Goal: Task Accomplishment & Management: Complete application form

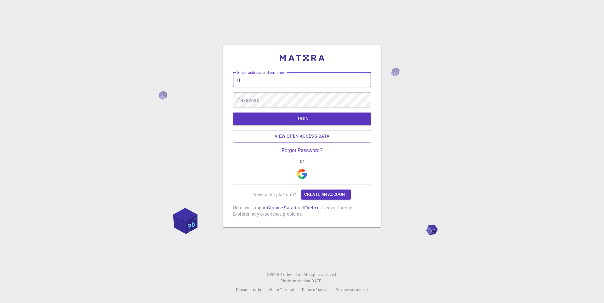
type input "g"
click at [303, 173] on img "button" at bounding box center [302, 174] width 10 height 10
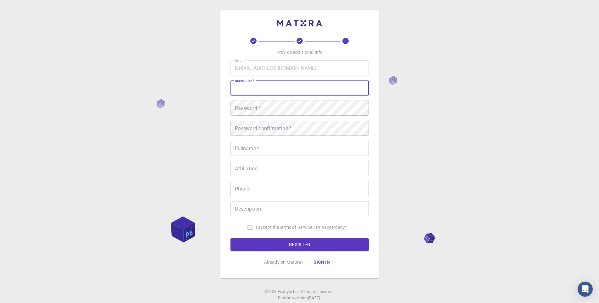
click at [257, 89] on input "username   *" at bounding box center [299, 87] width 138 height 15
type input "Godwe"
click at [230, 238] on button "REGISTER" at bounding box center [299, 244] width 138 height 13
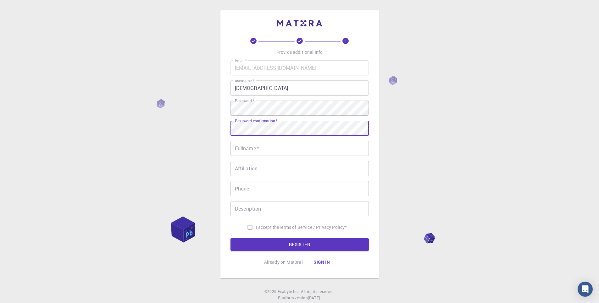
click at [257, 149] on input "Fullname   *" at bounding box center [299, 148] width 138 height 15
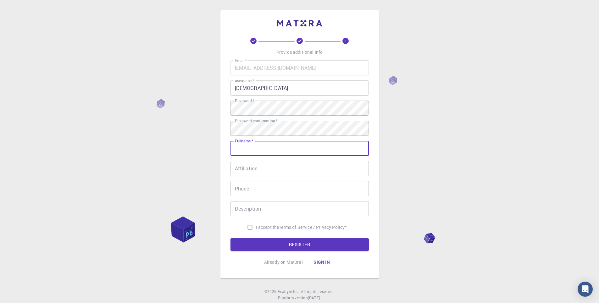
type input "[PERSON_NAME]"
type input "699954993"
click at [268, 169] on input "Affiliation" at bounding box center [299, 168] width 138 height 15
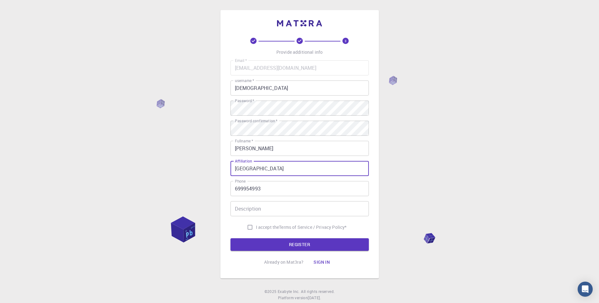
type input "University of Maroua"
click at [270, 210] on input "Description" at bounding box center [299, 208] width 138 height 15
click at [247, 226] on input "I accept the Terms of Service / Privacy Policy *" at bounding box center [250, 227] width 12 height 12
checkbox input "true"
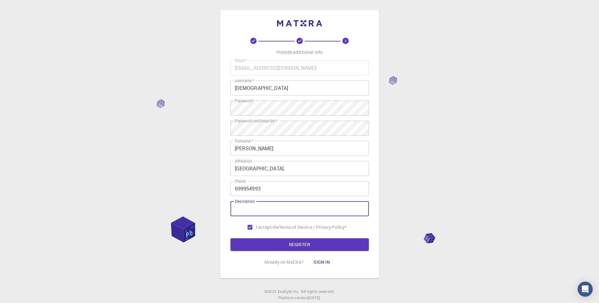
click at [252, 210] on input "Description" at bounding box center [299, 208] width 138 height 15
type input "C"
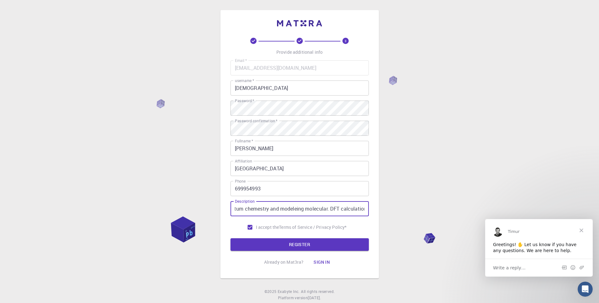
scroll to position [0, 15]
type input "quantum chemestry and modeleing molecular. DFT calculation"
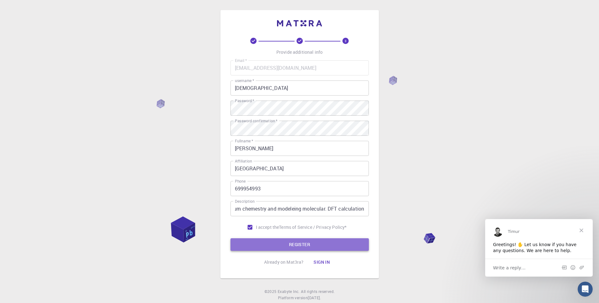
click at [294, 246] on button "REGISTER" at bounding box center [299, 244] width 138 height 13
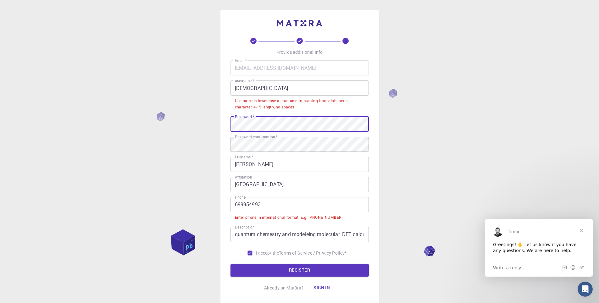
click at [262, 87] on input "Godwe" at bounding box center [299, 87] width 138 height 15
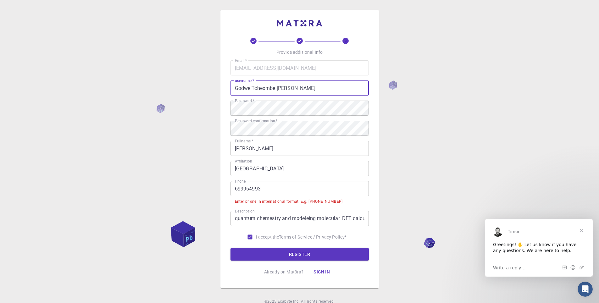
type input "Godwe Tcheombe celestin"
click at [233, 188] on input "699954993" at bounding box center [299, 188] width 138 height 15
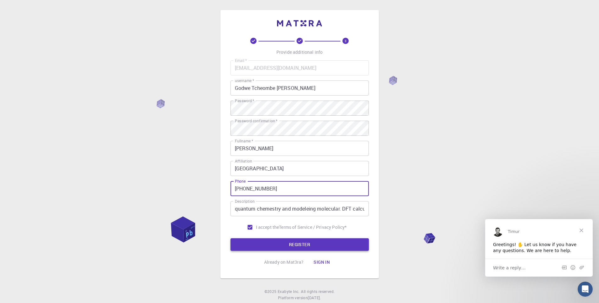
type input "+237699954993"
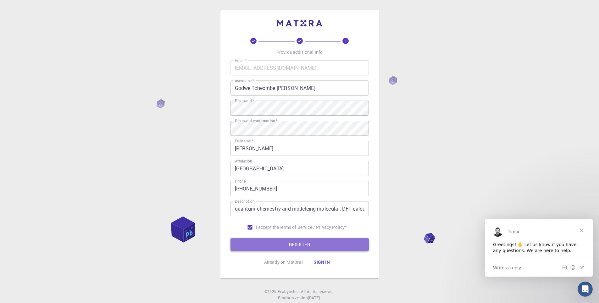
click at [269, 242] on button "REGISTER" at bounding box center [299, 244] width 138 height 13
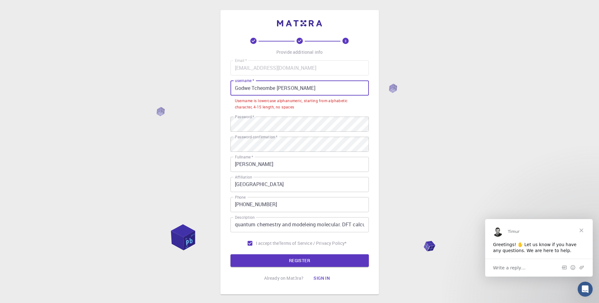
click at [238, 88] on input "Godwe Tcheombe celestin" at bounding box center [299, 87] width 138 height 15
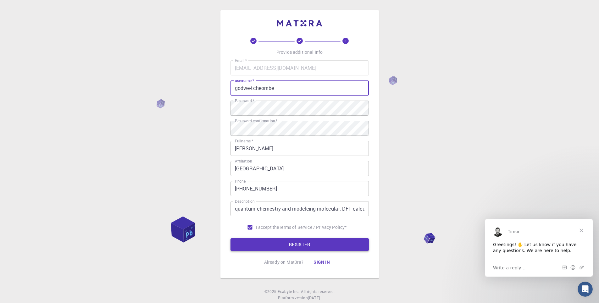
type input "godwe-tcheombe"
click at [294, 246] on button "REGISTER" at bounding box center [299, 244] width 138 height 13
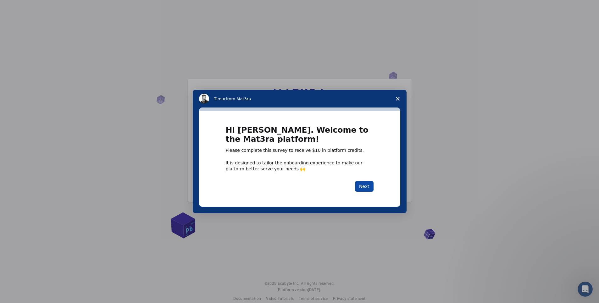
click at [368, 186] on button "Next" at bounding box center [364, 186] width 19 height 11
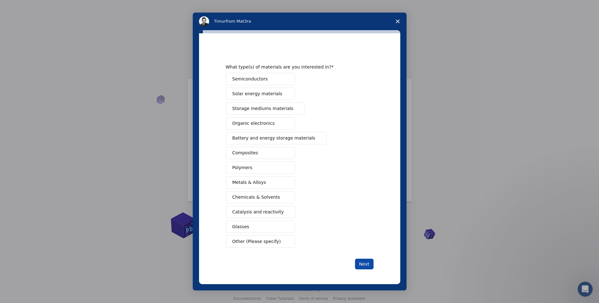
click at [364, 263] on button "Next" at bounding box center [364, 264] width 19 height 11
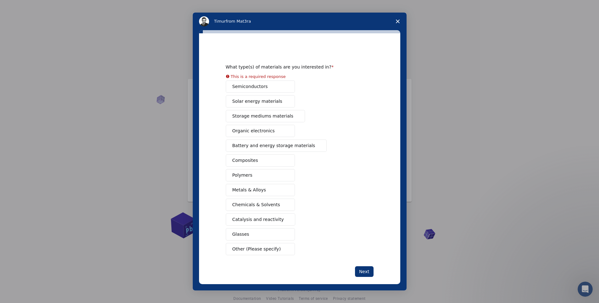
click at [251, 90] on div "Semiconductors Solar energy materials Storage mediums materials Organic electro…" at bounding box center [300, 167] width 148 height 175
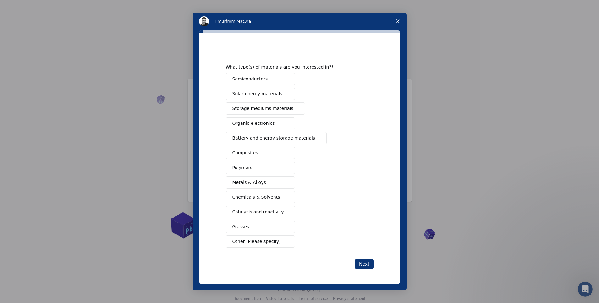
click at [242, 228] on span "Glasses" at bounding box center [240, 227] width 17 height 7
click at [243, 214] on span "Catalysis and reactivity" at bounding box center [258, 212] width 52 height 7
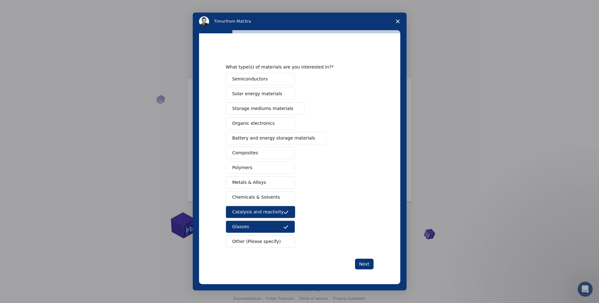
click at [244, 200] on span "Chemicals & Solvents" at bounding box center [256, 197] width 48 height 7
click at [240, 171] on button "Polymers" at bounding box center [260, 168] width 69 height 12
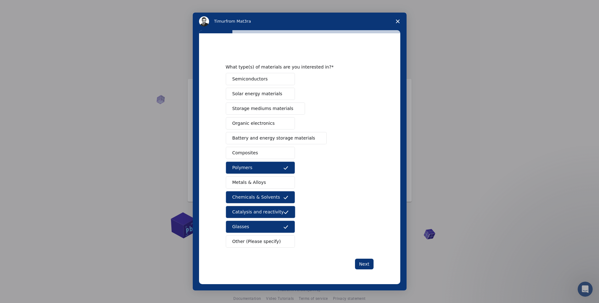
click at [240, 155] on span "Composites" at bounding box center [245, 153] width 26 height 7
click at [246, 139] on span "Battery and energy storage materials" at bounding box center [273, 138] width 83 height 7
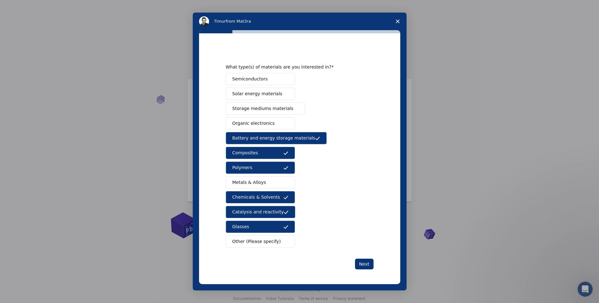
click at [246, 126] on span "Organic electronics" at bounding box center [253, 123] width 42 height 7
click at [246, 113] on button "Storage mediums materials" at bounding box center [265, 108] width 79 height 12
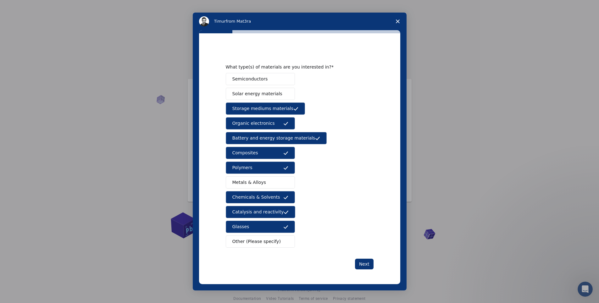
click at [248, 97] on span "Solar energy materials" at bounding box center [257, 94] width 50 height 7
click at [248, 81] on span "Semiconductors" at bounding box center [250, 79] width 36 height 7
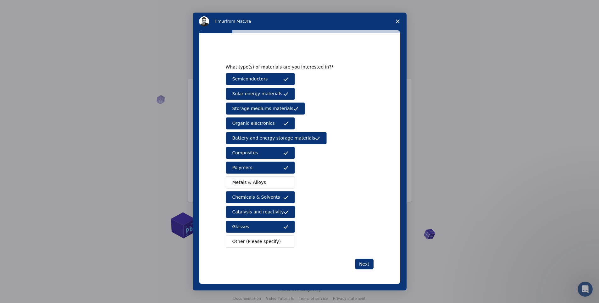
click at [253, 183] on span "Metals & Alloys" at bounding box center [249, 182] width 34 height 7
click at [364, 265] on button "Next" at bounding box center [364, 264] width 19 height 11
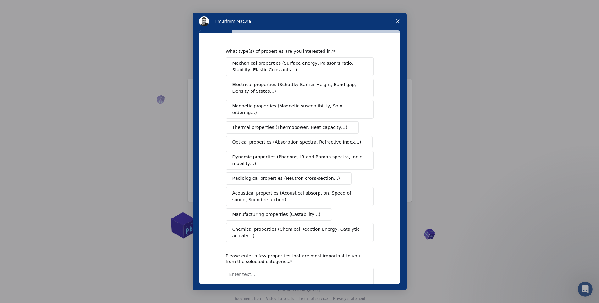
click at [252, 71] on span "Mechanical properties (Surface energy, Poisson's ratio, Stability, Elastic Cons…" at bounding box center [297, 66] width 131 height 13
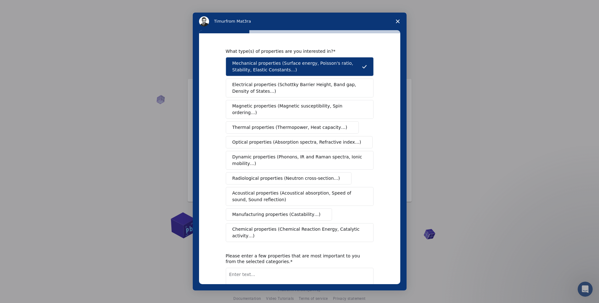
click at [257, 88] on span "Electrical properties (Schottky Barrier Height, Band gap, Density of States…)" at bounding box center [297, 87] width 131 height 13
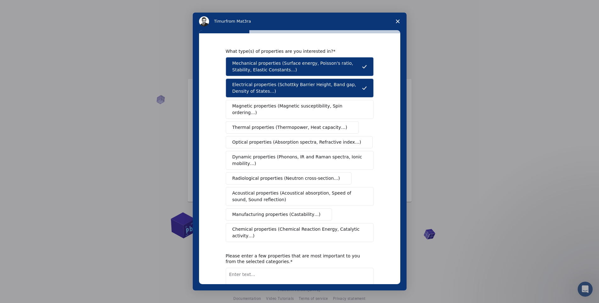
click at [260, 108] on span "Magnetic properties (Magnetic susceptibility, Spin ordering…)" at bounding box center [297, 109] width 130 height 13
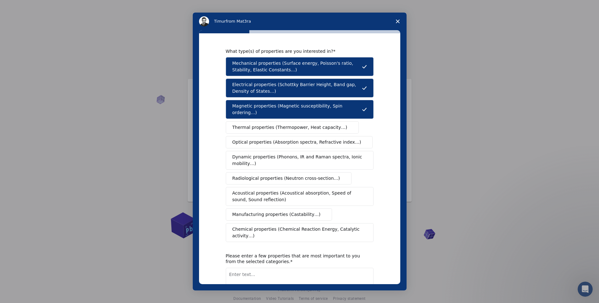
click at [262, 127] on button "Thermal properties (Thermopower, Heat capacity…)" at bounding box center [292, 127] width 133 height 12
click at [264, 140] on button "Optical properties (Absorption spectra, Refractive index…)" at bounding box center [299, 142] width 147 height 12
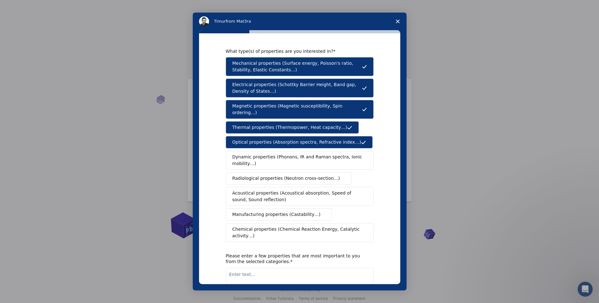
click at [262, 158] on span "Dynamic properties (Phonons, IR and Raman spectra, Ionic mobility…)" at bounding box center [297, 160] width 130 height 13
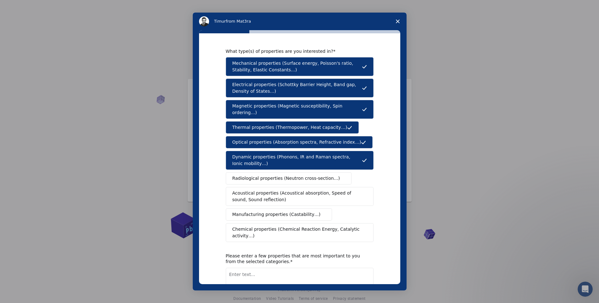
click at [261, 175] on button "Radiological properties (Neutron cross-section…)" at bounding box center [289, 178] width 126 height 12
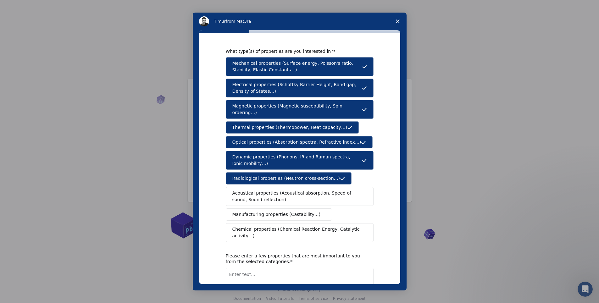
click at [261, 190] on span "Acoustical properties (Acoustical absorption, Speed of sound, Sound reflection)" at bounding box center [297, 196] width 131 height 13
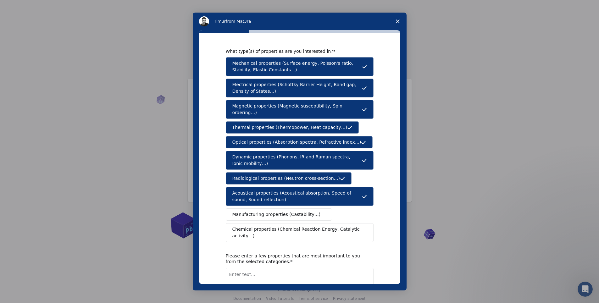
click at [260, 211] on span "Manufacturing properties (Castability…)" at bounding box center [276, 214] width 88 height 7
click at [258, 226] on span "Chemical properties (Chemical Reaction Energy, Catalytic activity…)" at bounding box center [297, 232] width 130 height 13
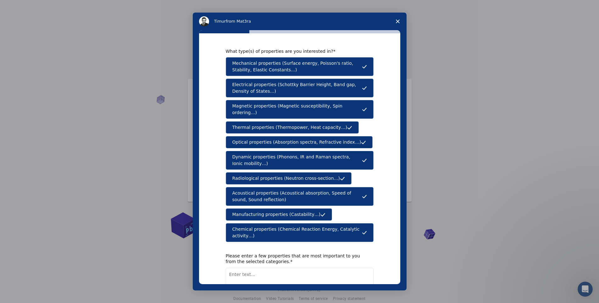
scroll to position [40, 0]
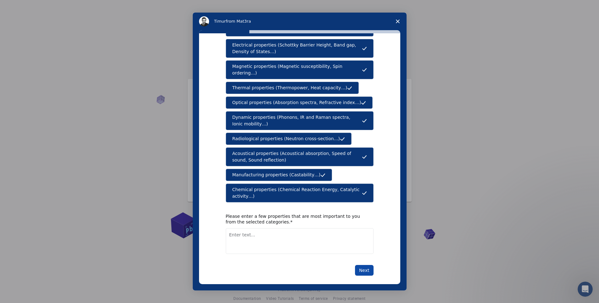
click at [358, 265] on button "Next" at bounding box center [364, 270] width 19 height 11
click at [262, 244] on textarea "Enter text..." at bounding box center [300, 241] width 148 height 26
type textarea "energies, UV, thermodunamic parameter, Mulliken charges"
click at [361, 265] on button "Next" at bounding box center [364, 270] width 19 height 11
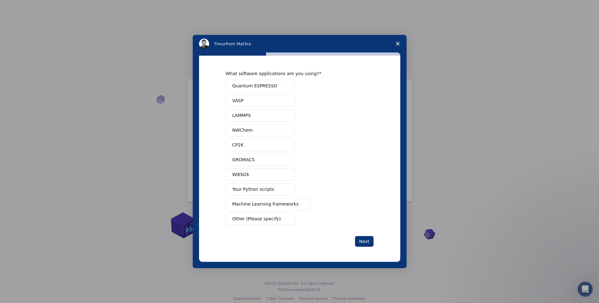
click at [240, 147] on span "CP2K" at bounding box center [237, 145] width 11 height 7
click at [245, 135] on button "NWChem" at bounding box center [260, 130] width 69 height 12
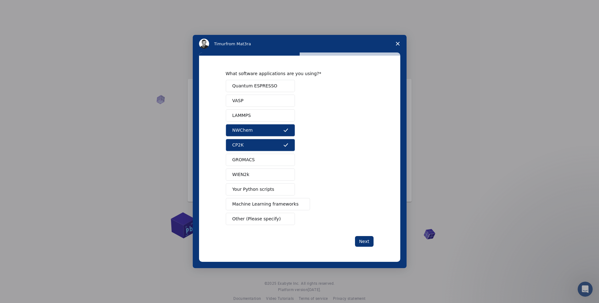
click at [245, 103] on button "VASP" at bounding box center [260, 101] width 69 height 12
click at [250, 192] on span "Your Python scripts" at bounding box center [253, 189] width 42 height 7
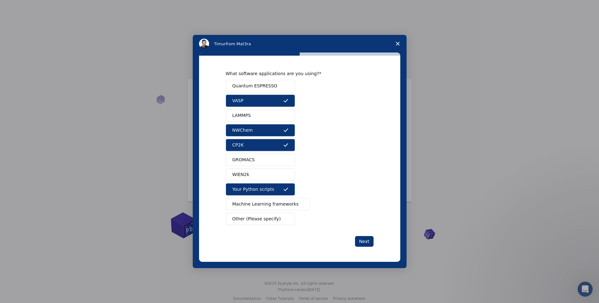
click at [253, 203] on span "Machine Learning frameworks" at bounding box center [265, 204] width 66 height 7
click at [253, 222] on span "Other (Please specify)" at bounding box center [256, 219] width 48 height 7
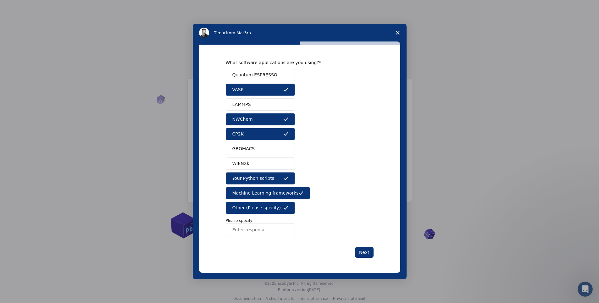
click at [251, 230] on input "Enter response" at bounding box center [260, 230] width 69 height 13
type input "Gaussian"
click at [248, 163] on span "WIEN2k" at bounding box center [240, 163] width 17 height 7
click at [249, 148] on span "GROMACS" at bounding box center [243, 149] width 23 height 7
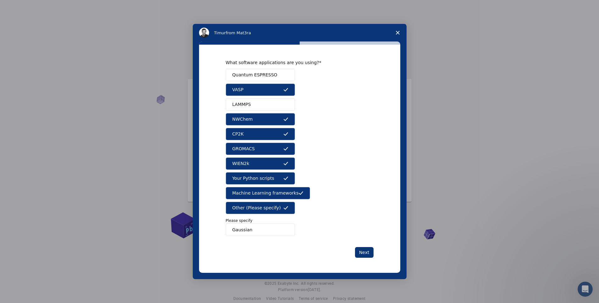
click at [249, 106] on span "LAMMPS" at bounding box center [241, 104] width 19 height 7
click at [251, 77] on span "Quantum ESPRESSO" at bounding box center [254, 75] width 45 height 7
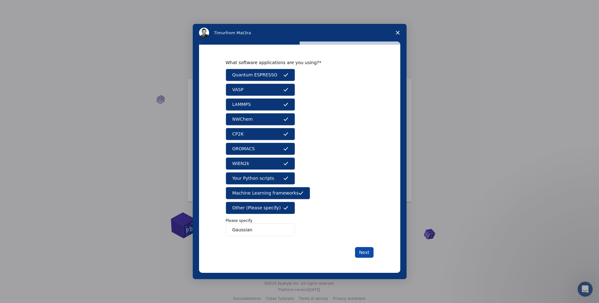
click at [365, 250] on button "Next" at bounding box center [364, 252] width 19 height 11
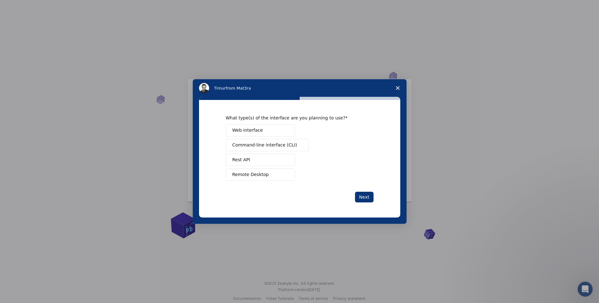
click at [255, 147] on span "Command-line interface (CLI)" at bounding box center [264, 145] width 65 height 7
click at [261, 174] on span "Remote Desktop" at bounding box center [250, 174] width 36 height 7
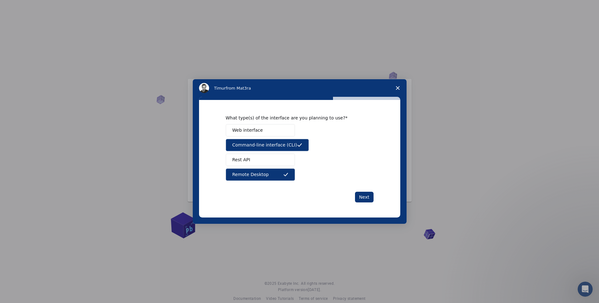
click at [251, 164] on button "Rest API" at bounding box center [260, 160] width 69 height 12
click at [251, 131] on span "Web interface" at bounding box center [247, 130] width 30 height 7
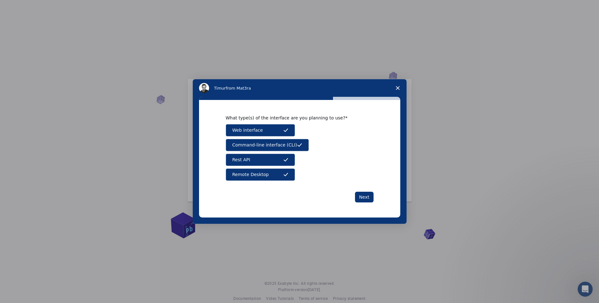
click at [259, 162] on button "Rest API" at bounding box center [260, 160] width 69 height 12
click at [363, 197] on button "Next" at bounding box center [364, 197] width 19 height 11
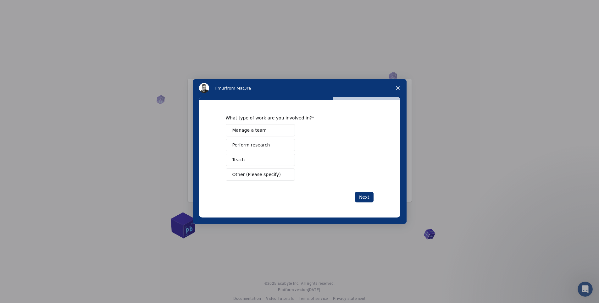
click at [252, 163] on button "Teach" at bounding box center [260, 160] width 69 height 12
click at [252, 146] on span "Perform research" at bounding box center [251, 145] width 38 height 7
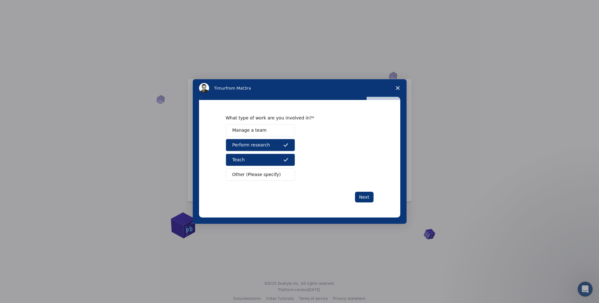
click at [252, 134] on button "Manage a team" at bounding box center [260, 130] width 69 height 12
click at [368, 198] on button "Next" at bounding box center [364, 197] width 19 height 11
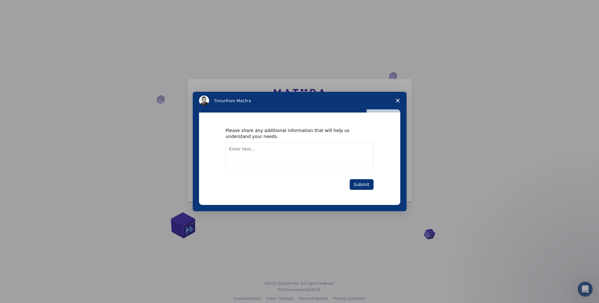
click at [267, 150] on textarea "Enter text..." at bounding box center [300, 155] width 148 height 26
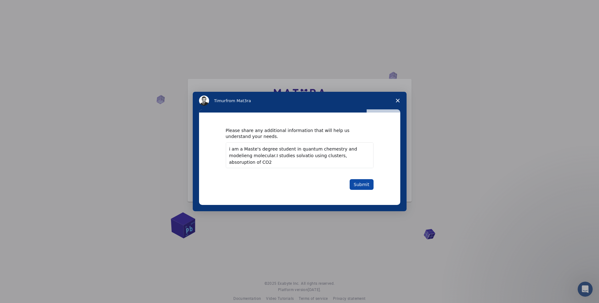
type textarea "i am a Maste's degree student in quantum chemestry and modelieng molecular.I st…"
click at [366, 186] on button "Submit" at bounding box center [362, 184] width 24 height 11
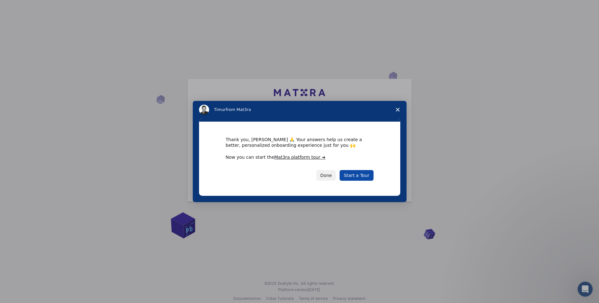
click at [359, 176] on link "Start a Tour" at bounding box center [357, 175] width 34 height 11
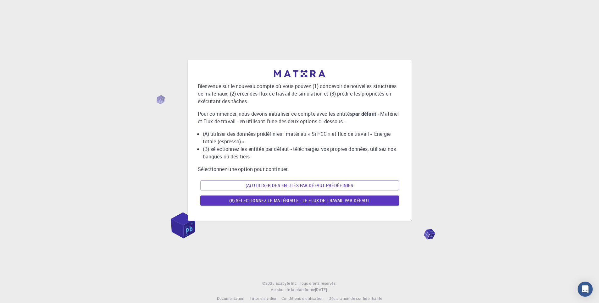
click at [324, 140] on li "(A) utiliser des données prédéfinies : matériau « Si FCC » et flux de travail «…" at bounding box center [302, 137] width 199 height 15
click at [290, 201] on font "(B) Sélectionnez le matériau et le flux de travail par défaut" at bounding box center [299, 201] width 141 height 6
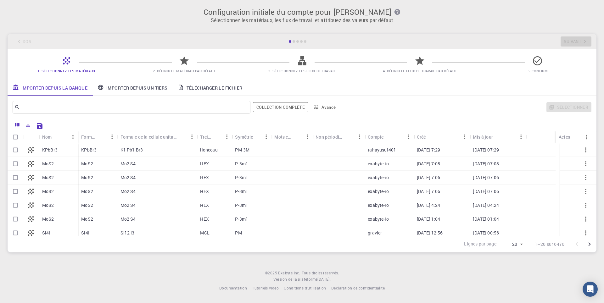
click at [16, 149] on input "Sélectionner une ligne" at bounding box center [15, 150] width 12 height 12
checkbox input "true"
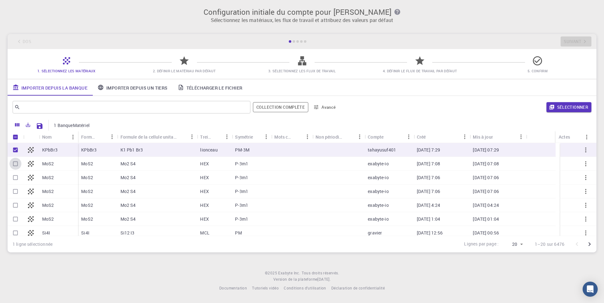
click at [13, 167] on input "Sélectionner une ligne" at bounding box center [15, 164] width 12 height 12
checkbox input "true"
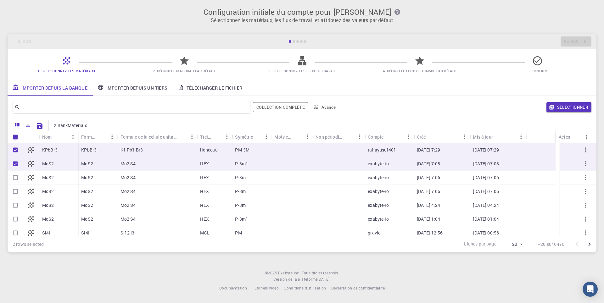
click at [14, 177] on input "Sélectionner une ligne" at bounding box center [15, 178] width 12 height 12
checkbox input "true"
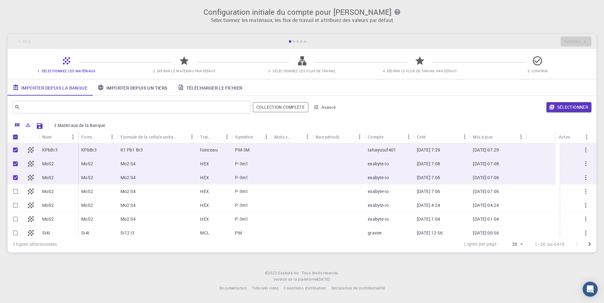
click at [14, 195] on input "Sélectionner une ligne" at bounding box center [15, 191] width 12 height 12
checkbox input "true"
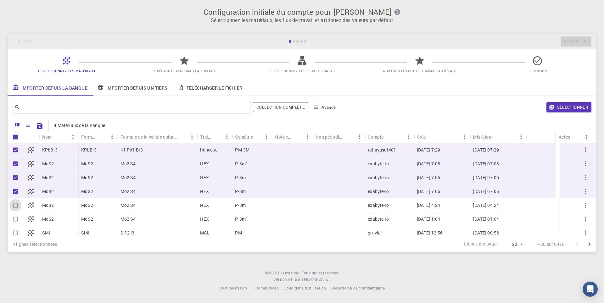
click at [14, 204] on input "Sélectionner une ligne" at bounding box center [15, 205] width 12 height 12
checkbox input "true"
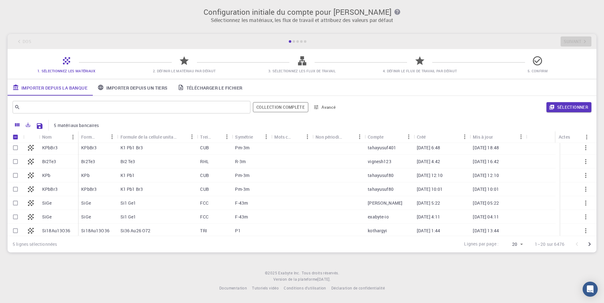
scroll to position [184, 0]
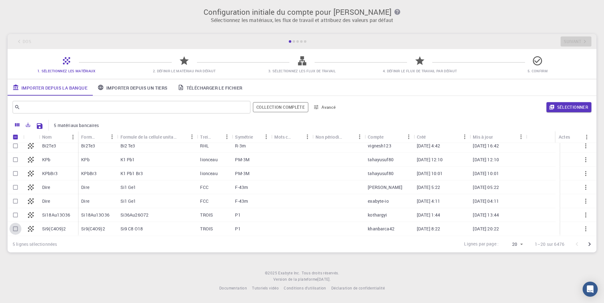
click at [13, 229] on input "Sélectionner une ligne" at bounding box center [15, 229] width 12 height 12
checkbox input "true"
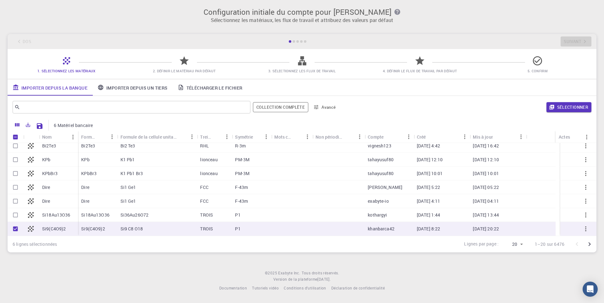
click at [17, 218] on input "Sélectionner une ligne" at bounding box center [15, 215] width 12 height 12
checkbox input "true"
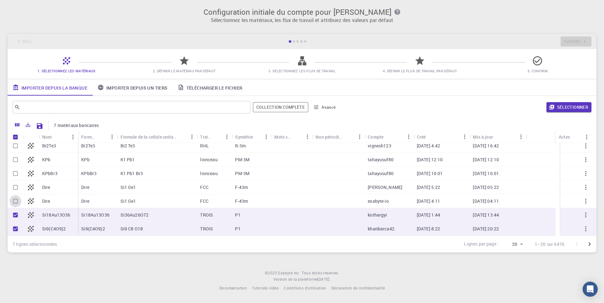
click at [17, 203] on input "Sélectionner une ligne" at bounding box center [15, 201] width 12 height 12
checkbox input "true"
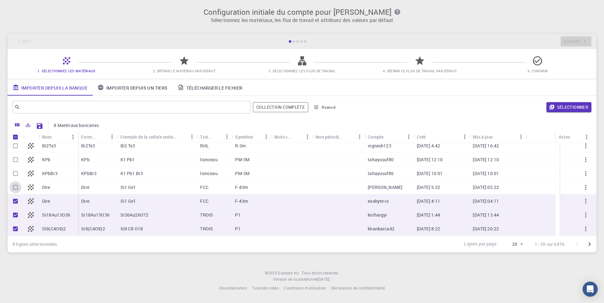
click at [17, 188] on input "Sélectionner une ligne" at bounding box center [15, 187] width 12 height 12
checkbox input "true"
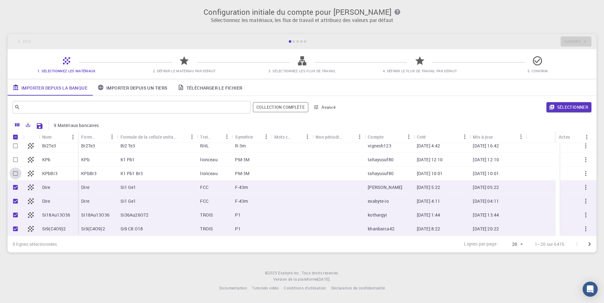
click at [17, 176] on input "Sélectionner une ligne" at bounding box center [15, 174] width 12 height 12
checkbox input "true"
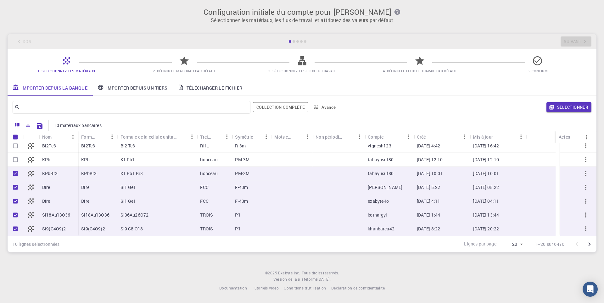
click at [18, 162] on input "Sélectionner une ligne" at bounding box center [15, 160] width 12 height 12
checkbox input "true"
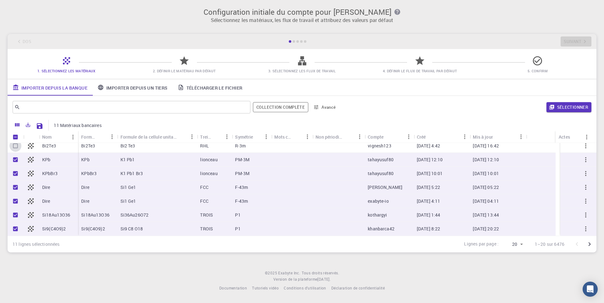
click at [15, 147] on input "Sélectionner une ligne" at bounding box center [15, 146] width 12 height 12
checkbox input "true"
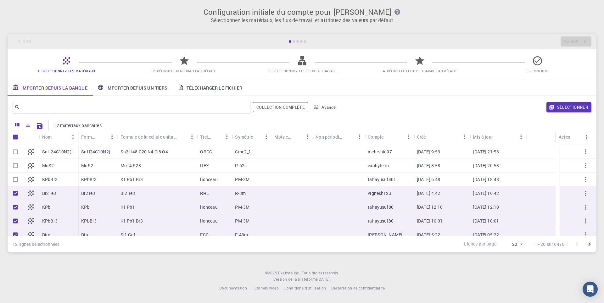
scroll to position [131, 0]
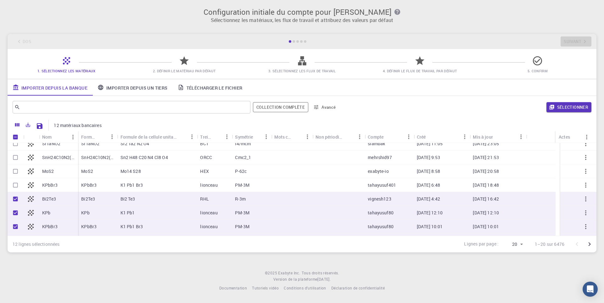
click at [15, 183] on input "Sélectionner une ligne" at bounding box center [15, 185] width 12 height 12
checkbox input "true"
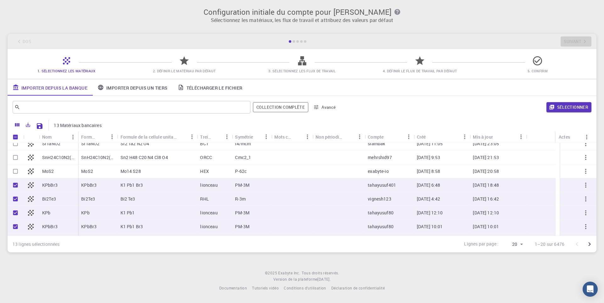
click at [15, 177] on input "Sélectionner une ligne" at bounding box center [15, 171] width 12 height 12
checkbox input "true"
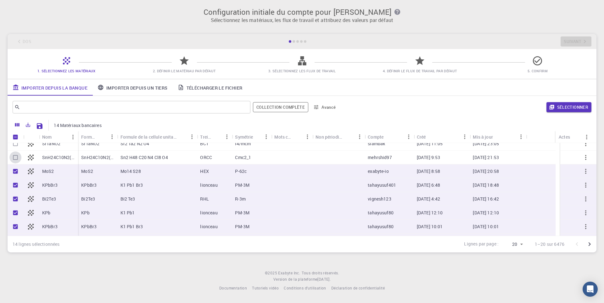
click at [16, 160] on input "Sélectionner une ligne" at bounding box center [15, 158] width 12 height 12
checkbox input "true"
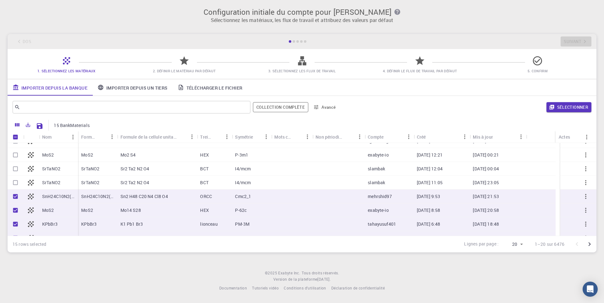
scroll to position [91, 0]
click at [15, 183] on input "Sélectionner une ligne" at bounding box center [15, 183] width 12 height 12
checkbox input "true"
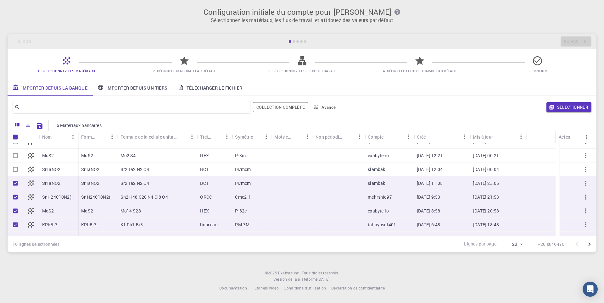
click at [15, 174] on input "Sélectionner une ligne" at bounding box center [15, 169] width 12 height 12
checkbox input "true"
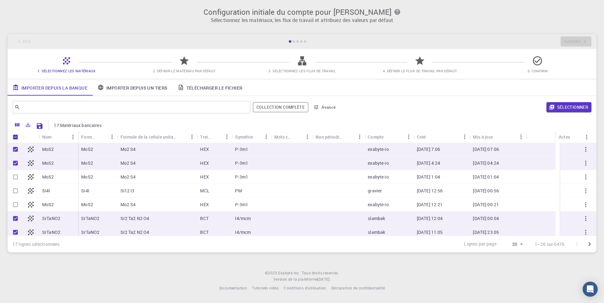
scroll to position [42, 0]
click at [15, 190] on input "Sélectionner une ligne" at bounding box center [15, 191] width 12 height 12
checkbox input "true"
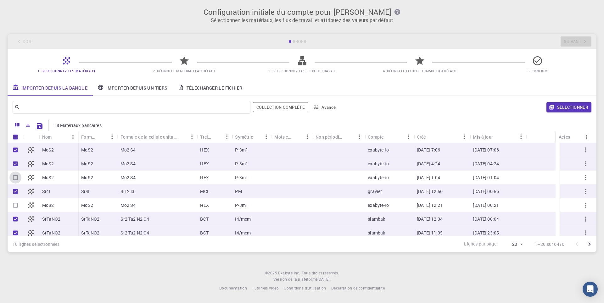
click at [14, 183] on input "Sélectionner une ligne" at bounding box center [15, 178] width 12 height 12
checkbox input "true"
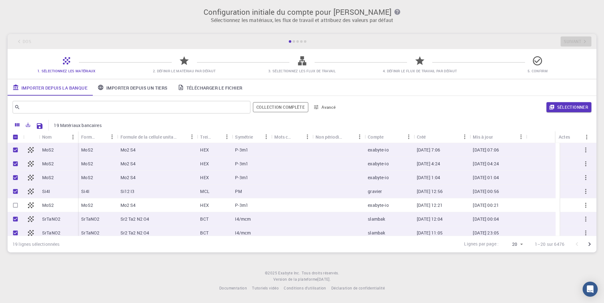
click at [16, 208] on input "Sélectionner une ligne" at bounding box center [15, 205] width 12 height 12
checkbox input "true"
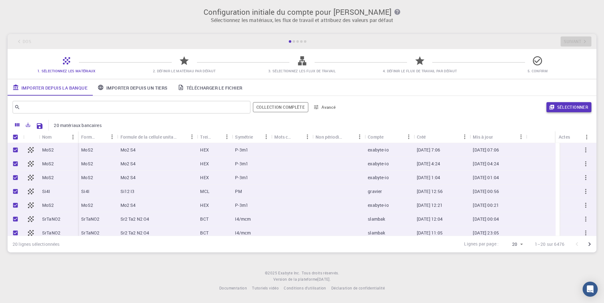
click at [566, 105] on font "Sélectionner" at bounding box center [572, 107] width 31 height 6
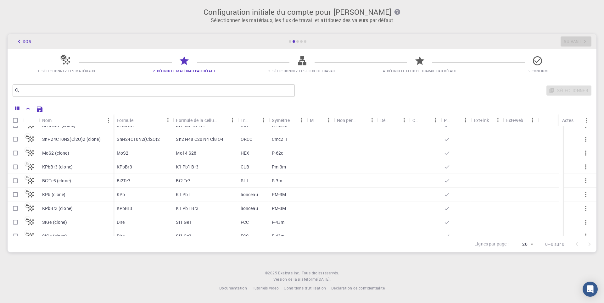
scroll to position [0, 0]
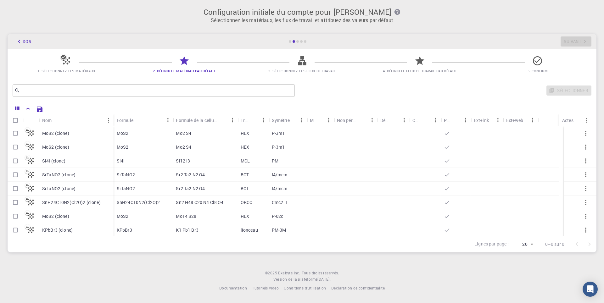
click at [14, 119] on input "Sélectionner toutes les lignes" at bounding box center [15, 120] width 12 height 12
checkbox input "true"
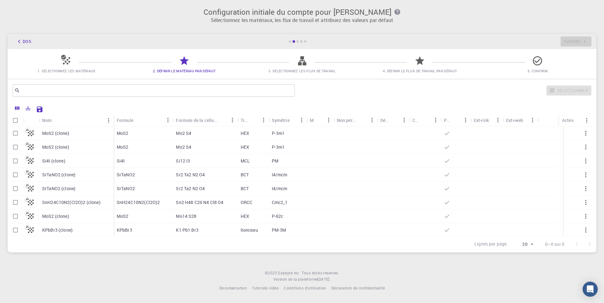
checkbox input "true"
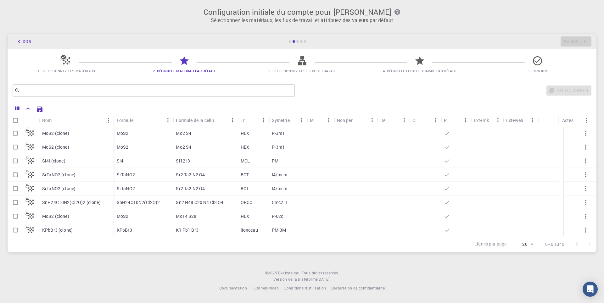
checkbox input "true"
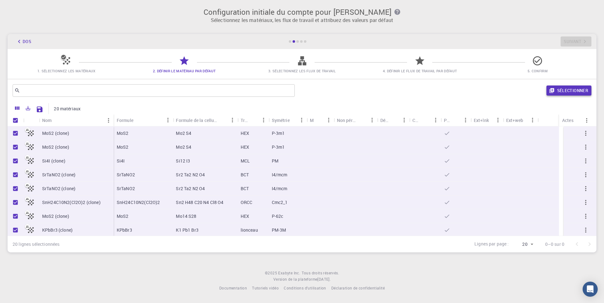
click at [574, 90] on font "Sélectionner" at bounding box center [572, 91] width 31 height 6
checkbox input "false"
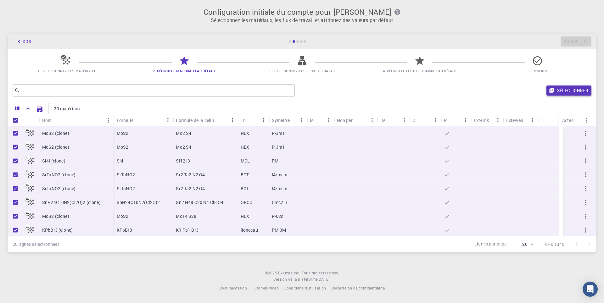
checkbox input "false"
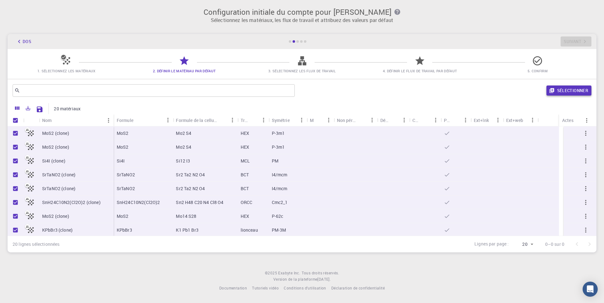
checkbox input "false"
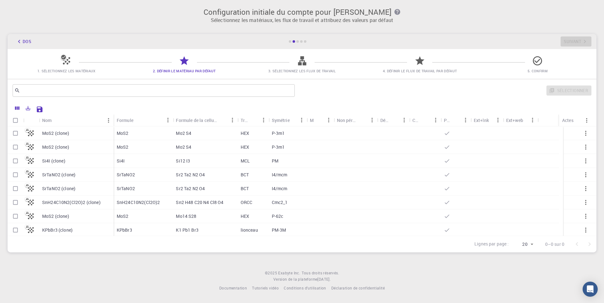
click at [15, 134] on input "Select row" at bounding box center [15, 133] width 12 height 12
checkbox input "true"
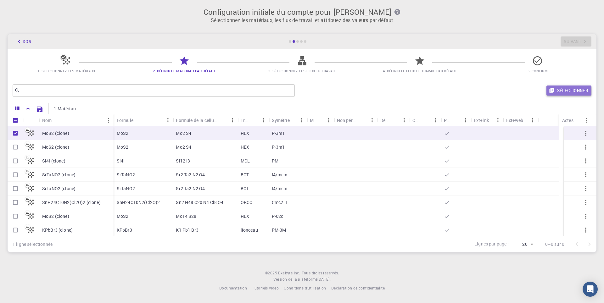
click at [578, 91] on font "Sélectionner" at bounding box center [572, 91] width 31 height 6
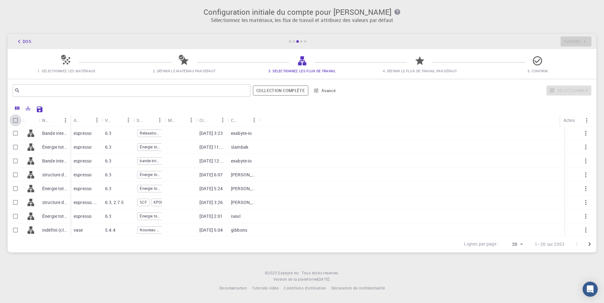
click at [14, 122] on input "Sélectionner toutes les lignes" at bounding box center [15, 120] width 12 height 12
checkbox input "true"
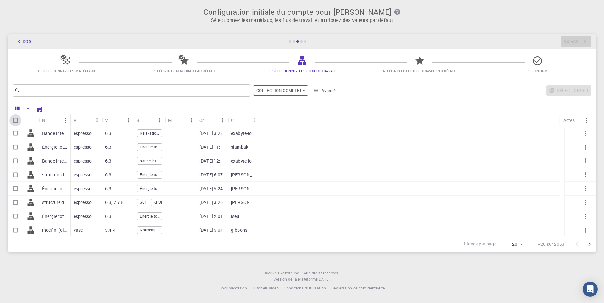
checkbox input "true"
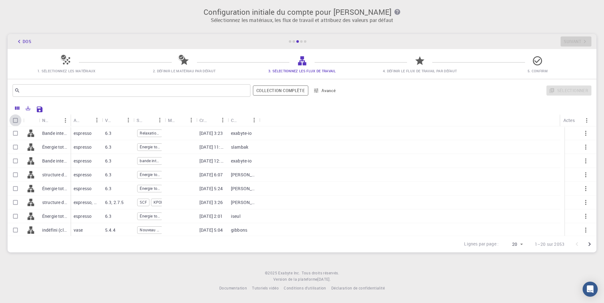
checkbox input "true"
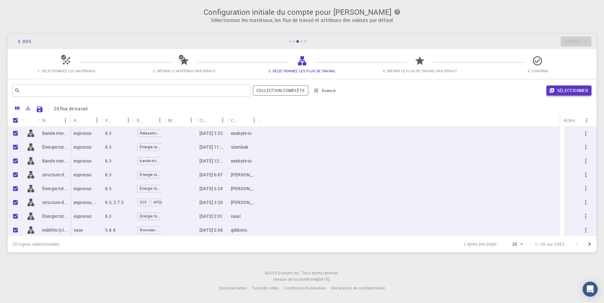
click at [568, 87] on font "Sélectionner" at bounding box center [572, 91] width 31 height 8
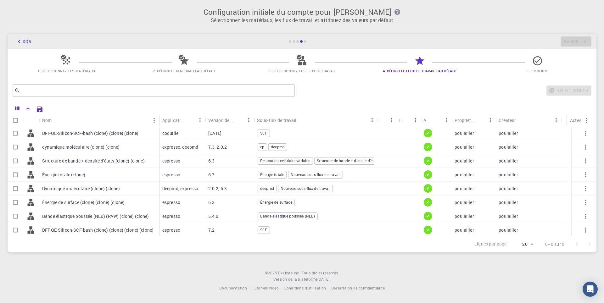
click at [15, 134] on input "Sélectionner une ligne" at bounding box center [15, 133] width 12 height 12
checkbox input "true"
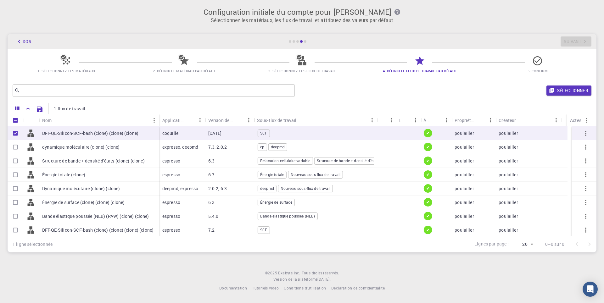
click at [14, 174] on input "Sélectionner une ligne" at bounding box center [15, 175] width 12 height 12
checkbox input "true"
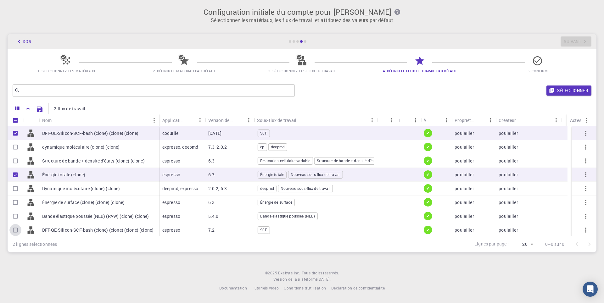
click at [14, 232] on input "Sélectionner une ligne" at bounding box center [15, 230] width 12 height 12
checkbox input "true"
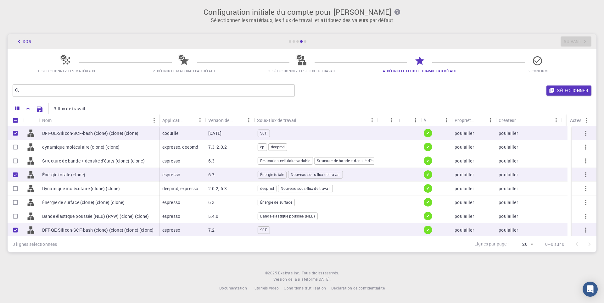
click at [14, 190] on input "Sélectionner une ligne" at bounding box center [15, 189] width 12 height 12
checkbox input "true"
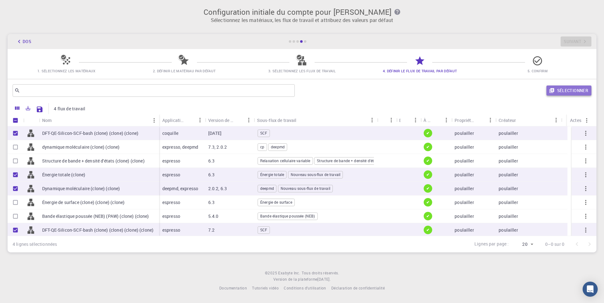
click at [573, 91] on font "Sélectionner" at bounding box center [572, 91] width 31 height 6
checkbox input "false"
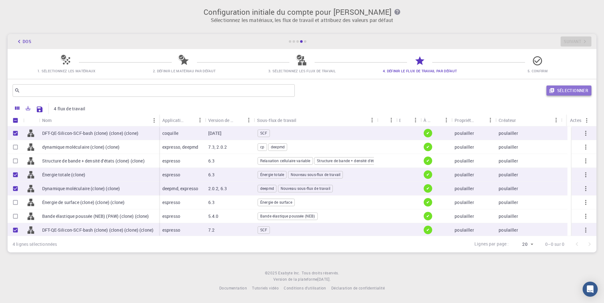
checkbox input "false"
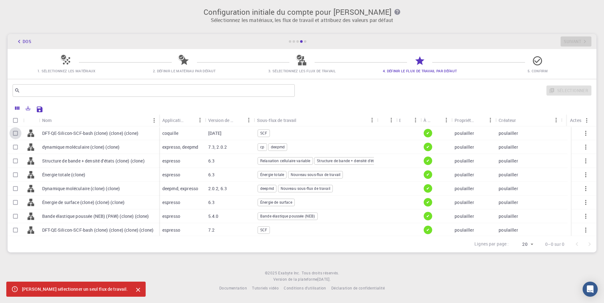
click at [14, 134] on input "Select row" at bounding box center [15, 133] width 12 height 12
checkbox input "true"
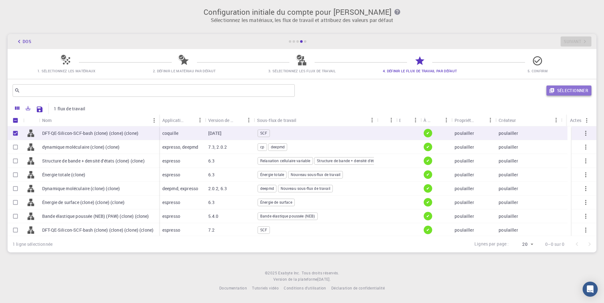
click at [575, 89] on font "Sélectionner" at bounding box center [572, 91] width 31 height 6
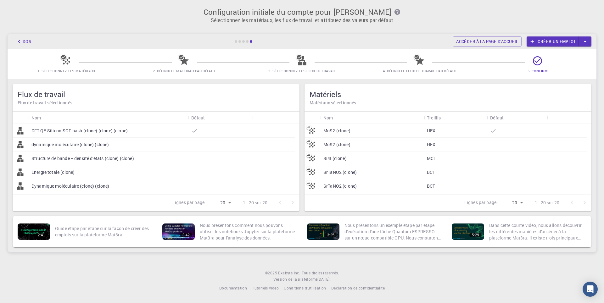
click at [45, 137] on div "DFT-QE-Silicon-SCF-bash (clone) (clone) (clone)" at bounding box center [108, 131] width 160 height 14
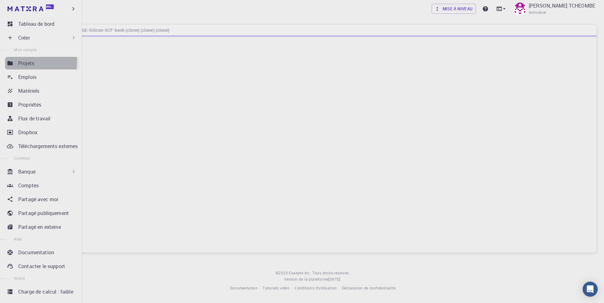
click at [27, 62] on font "Projets" at bounding box center [26, 63] width 16 height 7
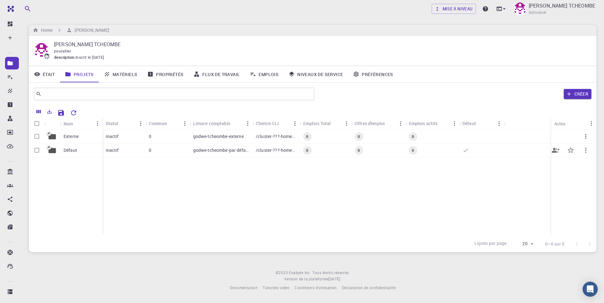
click at [78, 152] on div "Défaut" at bounding box center [81, 151] width 42 height 14
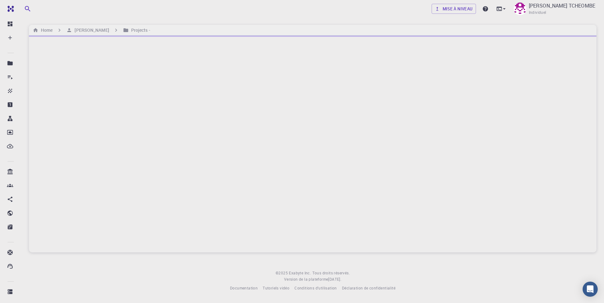
click at [78, 152] on div at bounding box center [312, 144] width 567 height 217
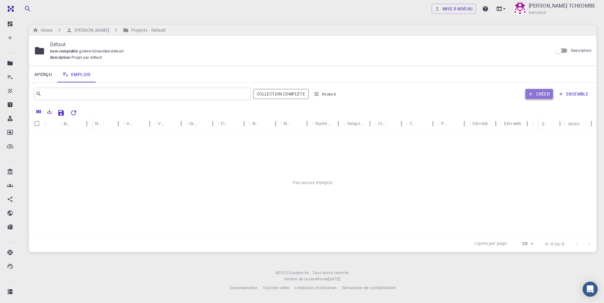
click at [539, 91] on font "Créer" at bounding box center [543, 94] width 14 height 6
